Goal: Transaction & Acquisition: Purchase product/service

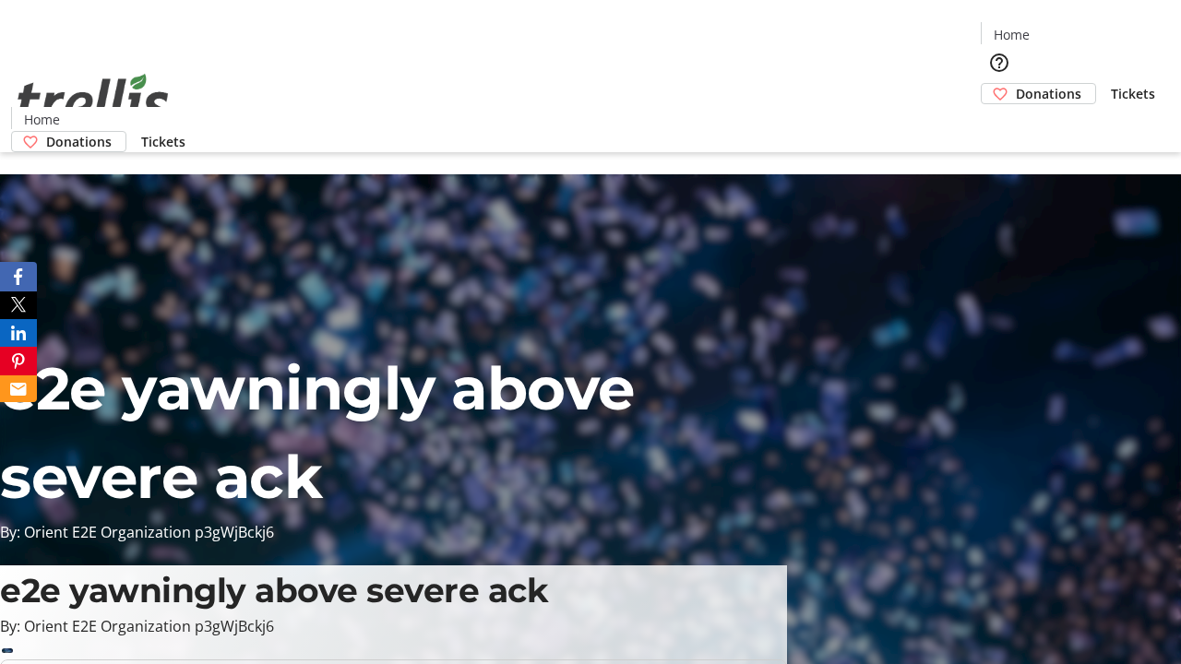
click at [1016, 84] on span "Donations" at bounding box center [1049, 93] width 66 height 19
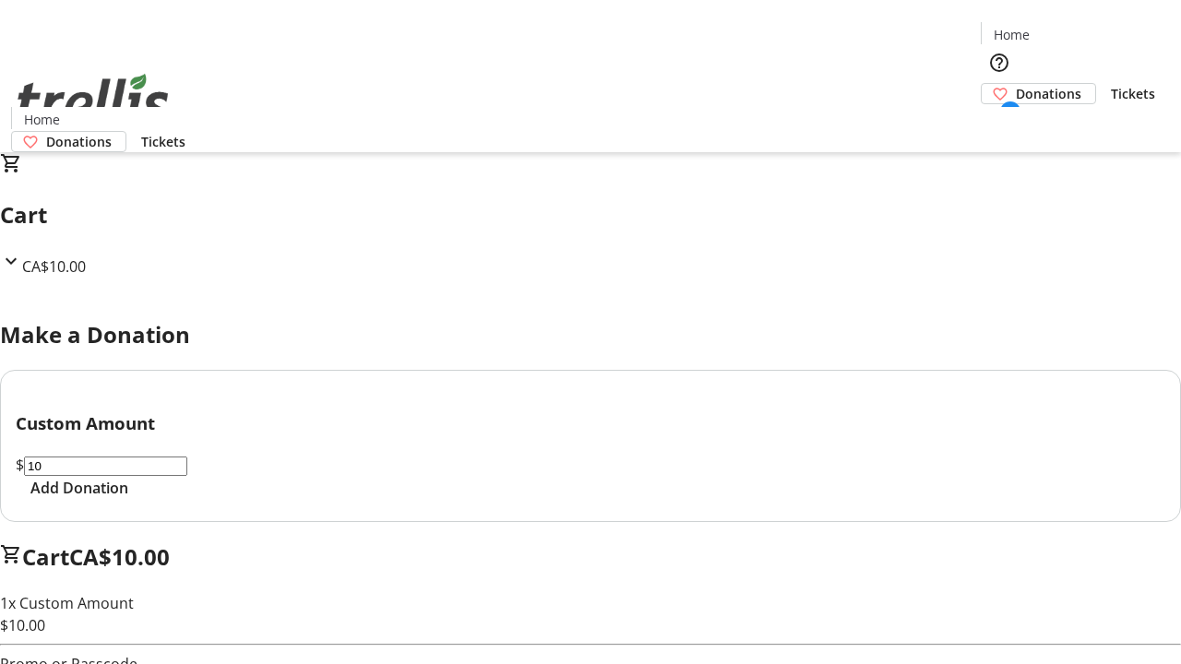
select select "CA"
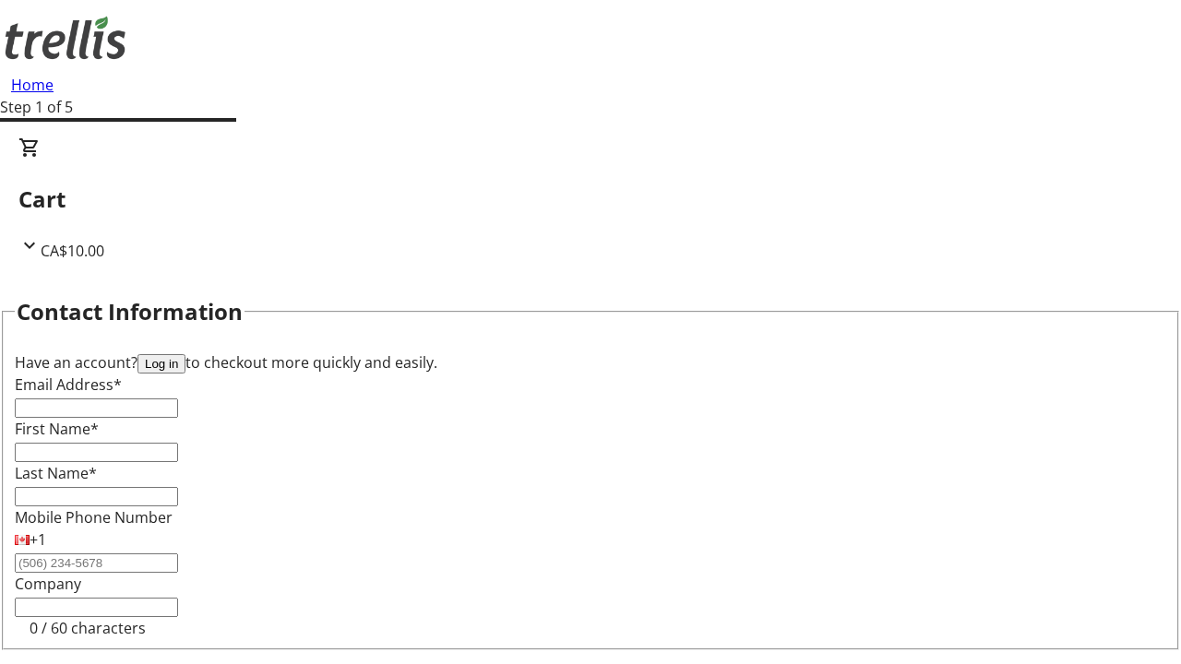
click at [186, 354] on button "Log in" at bounding box center [162, 363] width 48 height 19
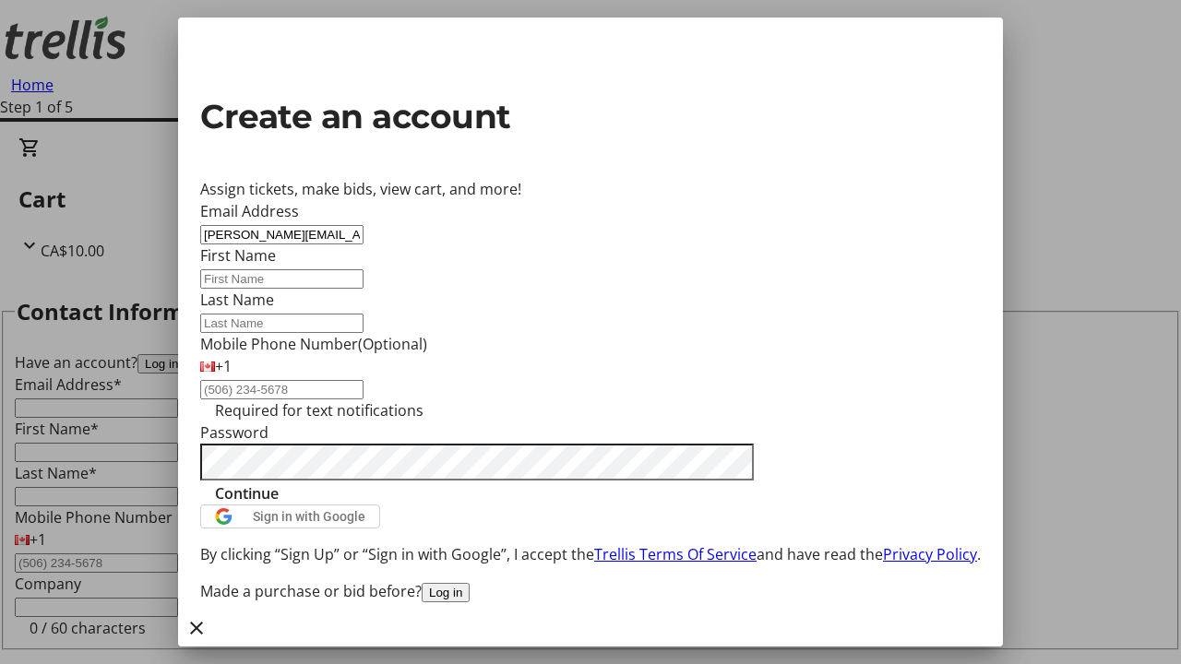
type input "[PERSON_NAME][EMAIL_ADDRESS][DOMAIN_NAME]"
type input "[PERSON_NAME]"
click at [279, 505] on span "Continue" at bounding box center [247, 494] width 64 height 22
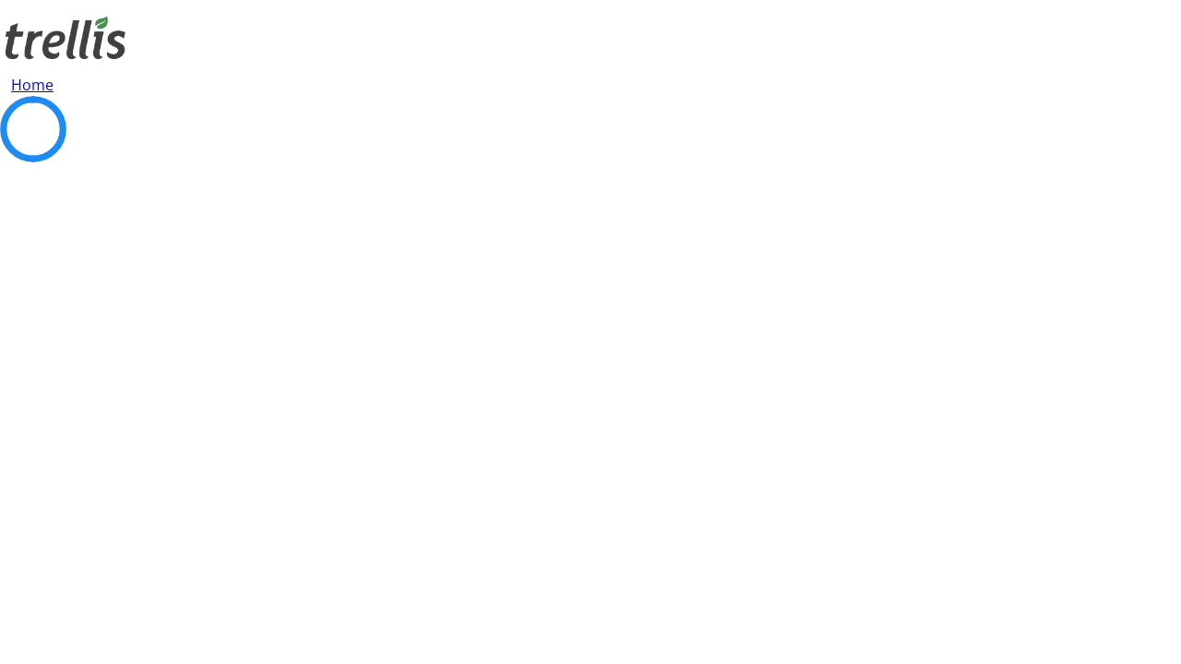
scroll to position [247, 0]
select select "BC"
select select "CA"
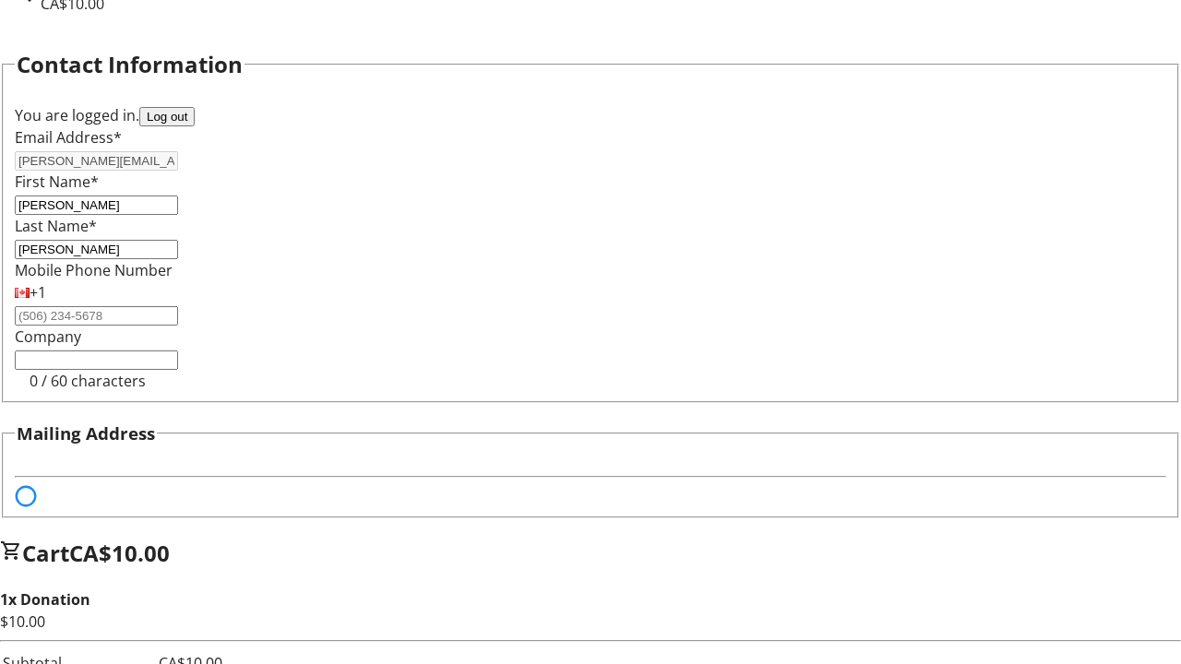
select select "BC"
select select "CA"
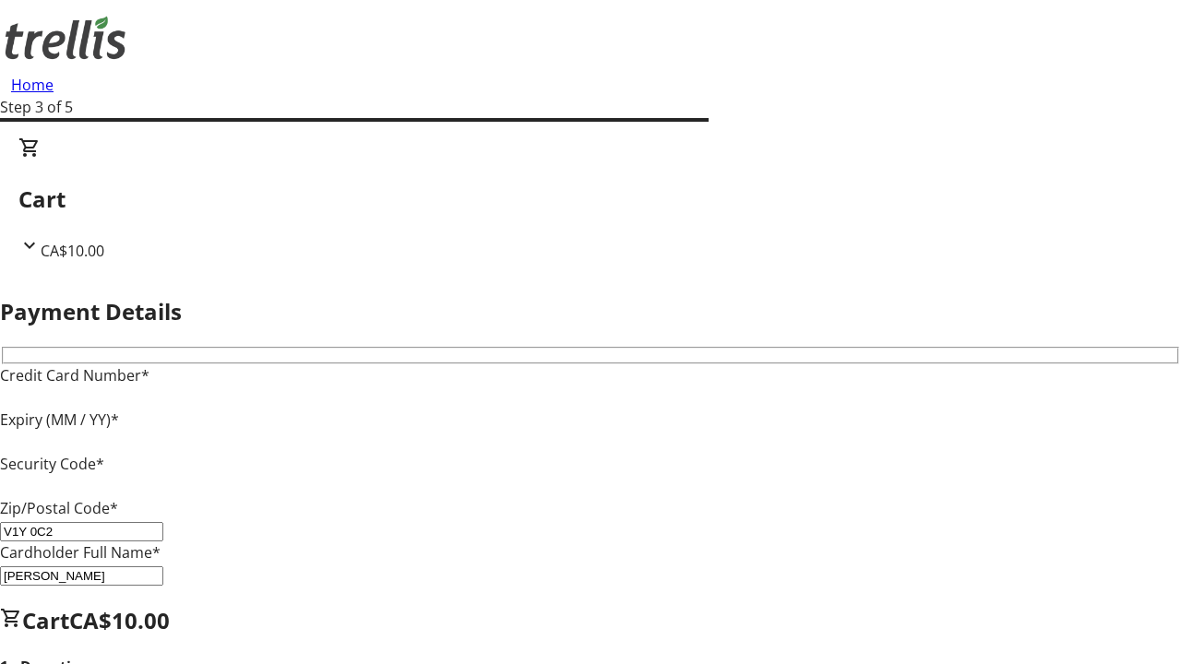
type input "V1Y 0C2"
